Goal: Task Accomplishment & Management: Use online tool/utility

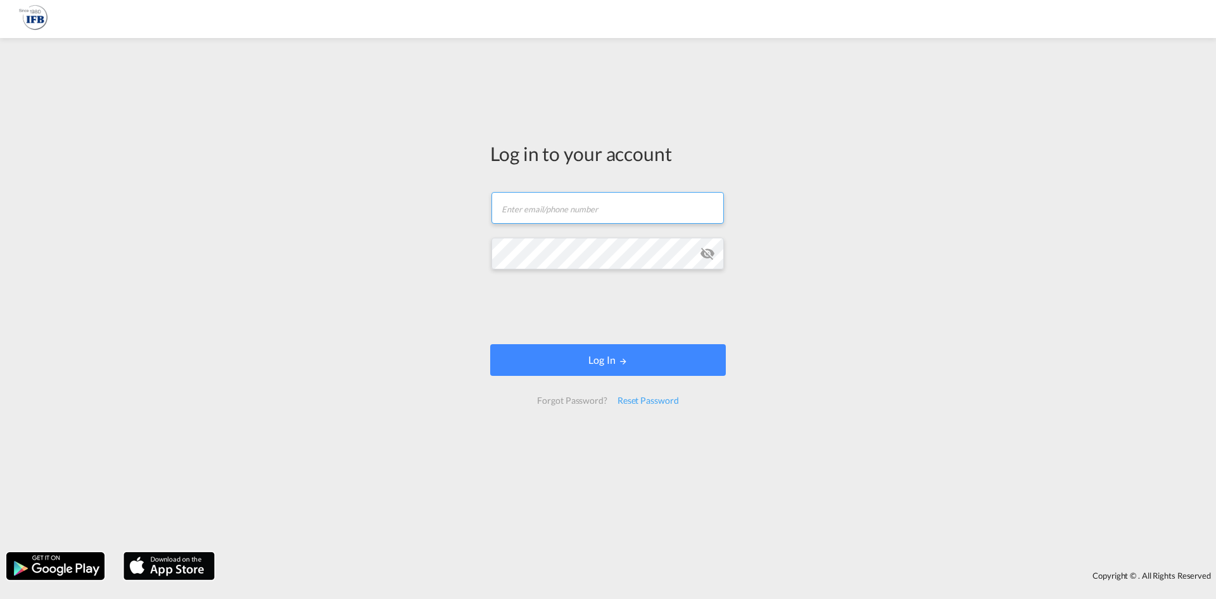
type input "m.dicicco@france-ifbgroup.net"
click at [613, 337] on form "m.dicicco@france-ifbgroup.net Email field is required Password field is require…" at bounding box center [608, 298] width 236 height 238
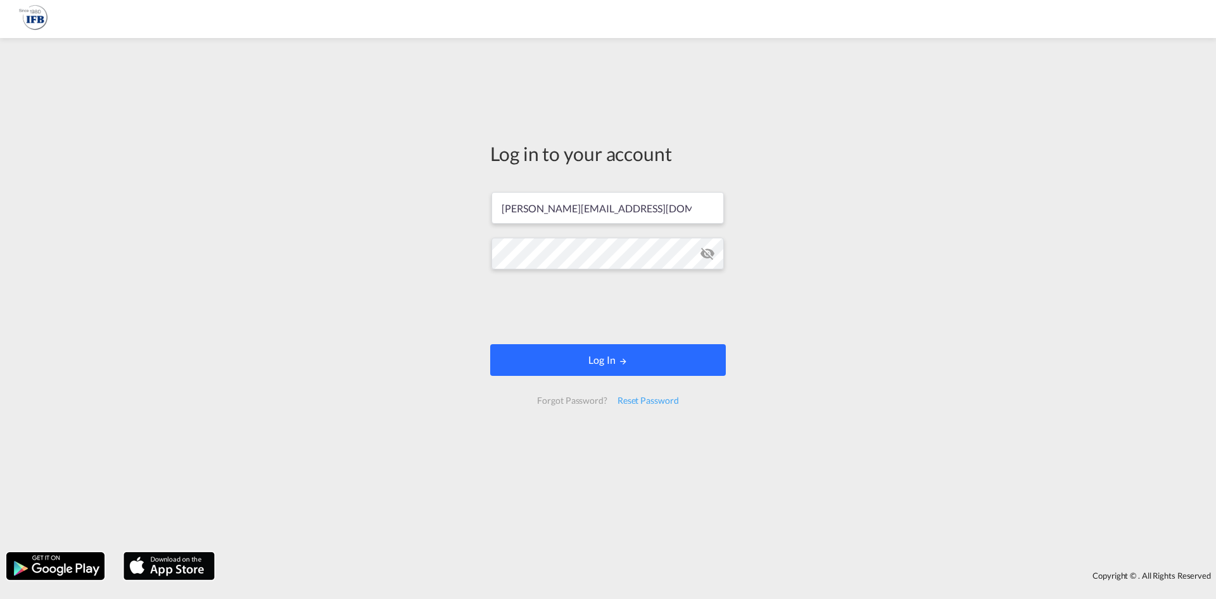
click at [615, 348] on button "Log In" at bounding box center [608, 360] width 236 height 32
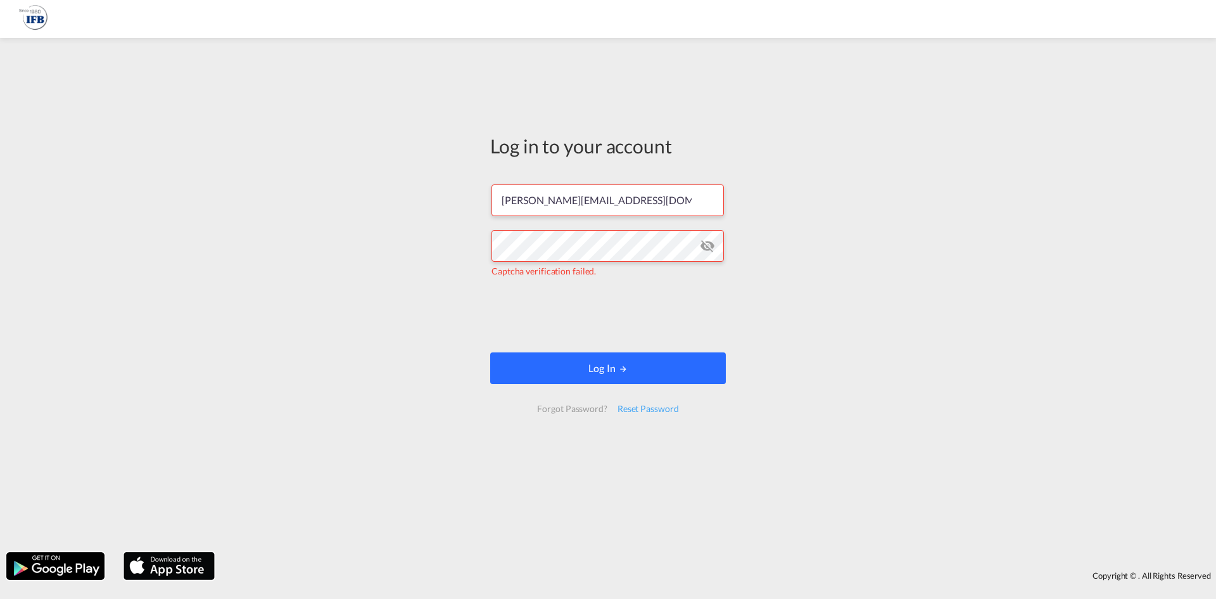
click at [550, 362] on button "Log In" at bounding box center [608, 368] width 236 height 32
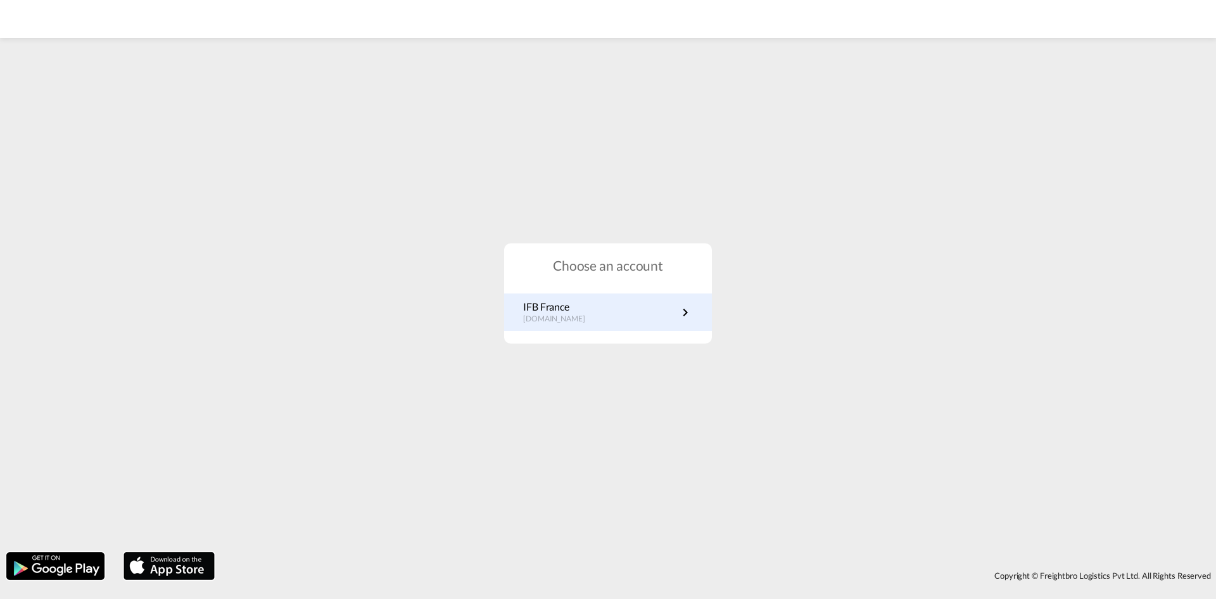
drag, startPoint x: 609, startPoint y: 289, endPoint x: 612, endPoint y: 301, distance: 12.3
click at [609, 289] on div "Choose an account IFB France fr.portal.ifb.com" at bounding box center [608, 293] width 208 height 101
click at [614, 310] on link "IFB France fr.portal.ifb.com" at bounding box center [608, 312] width 170 height 25
